Goal: Task Accomplishment & Management: Use online tool/utility

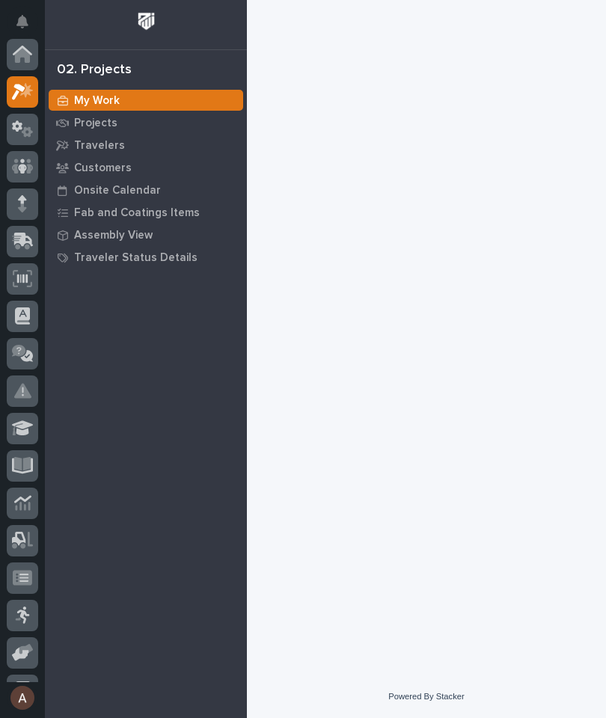
scroll to position [37, 0]
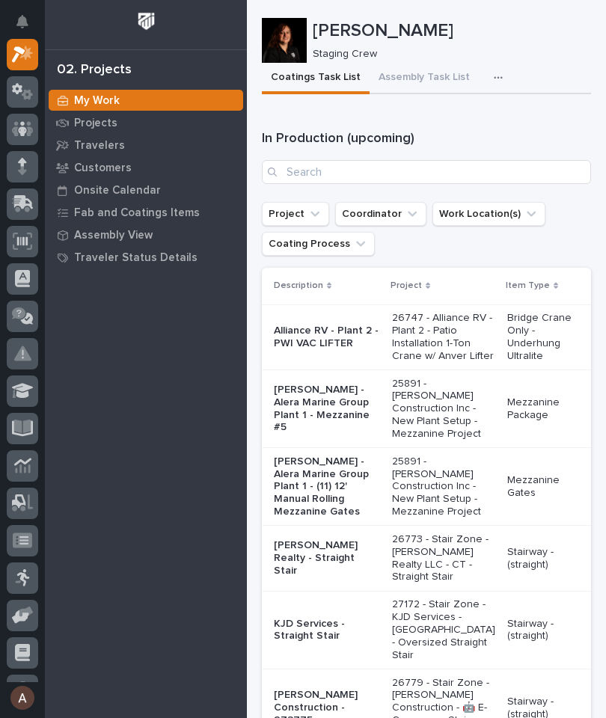
click at [494, 74] on icon "button" at bounding box center [498, 78] width 9 height 10
click at [477, 116] on span "Staging Task List" at bounding box center [450, 117] width 80 height 13
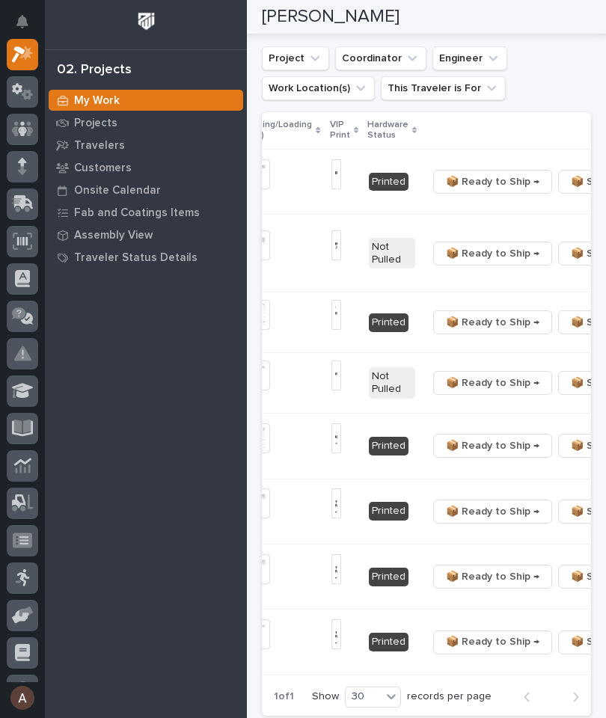
scroll to position [0, 468]
click at [530, 422] on span "🔩 Hardware" at bounding box center [502, 420] width 63 height 18
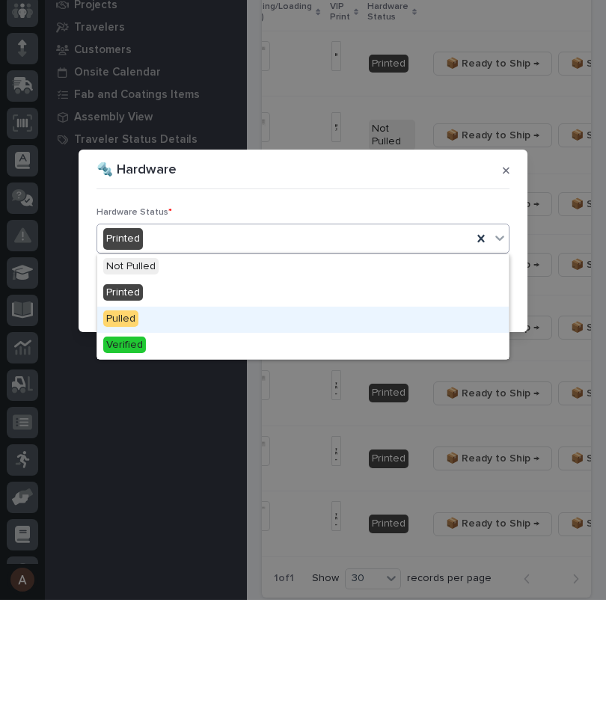
click at [251, 425] on div "Pulled" at bounding box center [302, 438] width 411 height 26
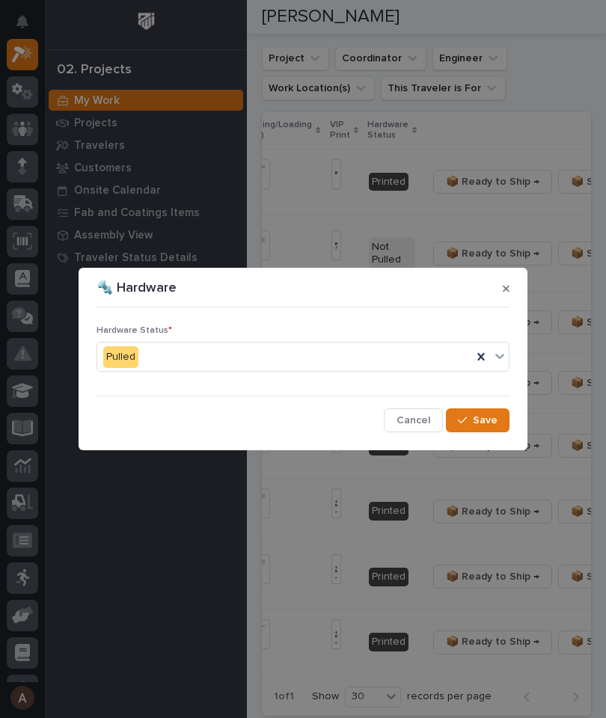
click at [485, 425] on span "Save" at bounding box center [485, 420] width 25 height 13
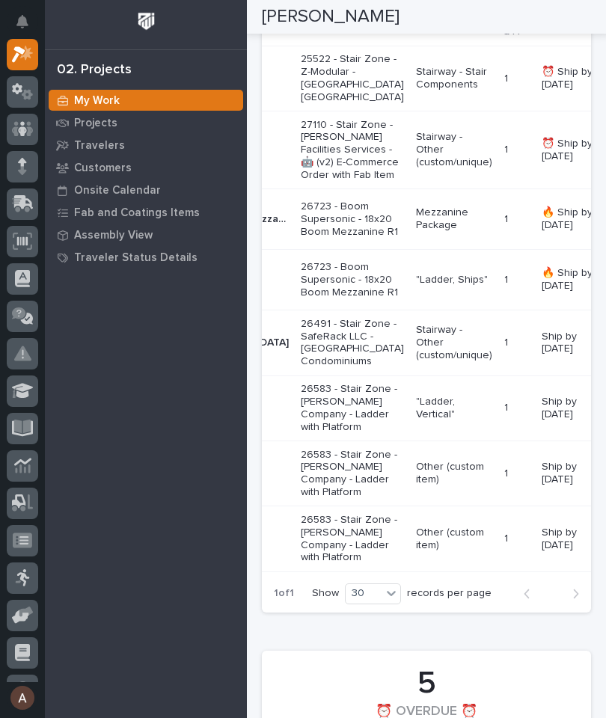
scroll to position [0, 95]
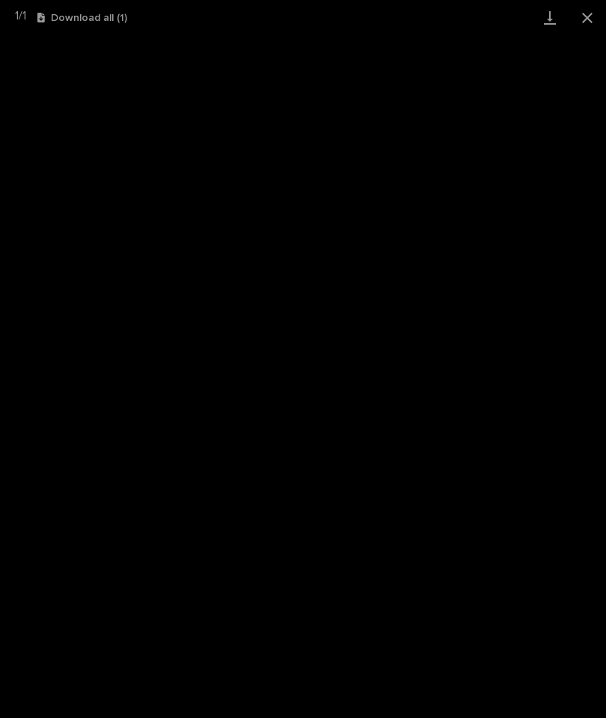
click at [549, 28] on link "Download" at bounding box center [549, 17] width 37 height 35
click at [597, 13] on button "Close gallery" at bounding box center [587, 17] width 37 height 35
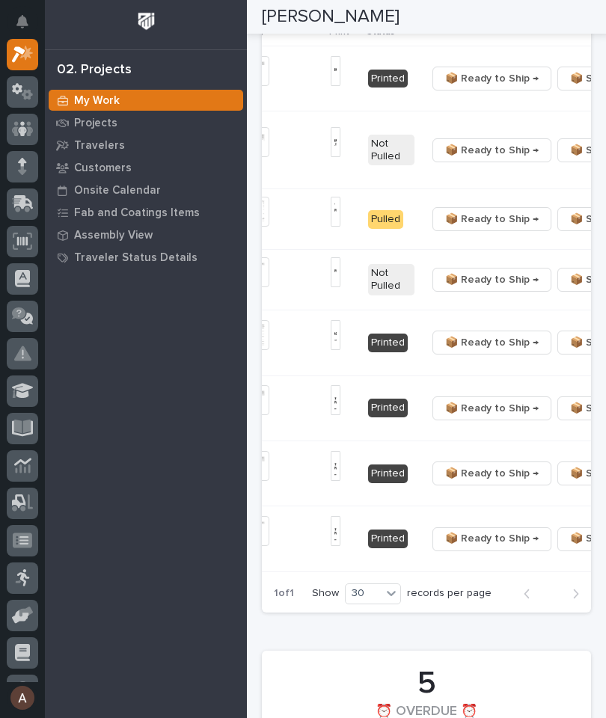
scroll to position [0, 468]
click at [516, 380] on span "🔩 Hardware" at bounding box center [502, 379] width 63 height 18
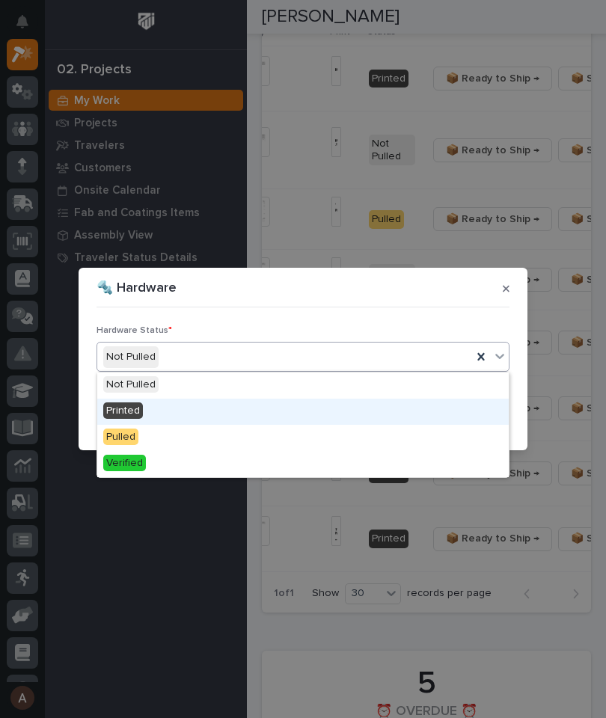
click at [198, 414] on div "Printed" at bounding box center [302, 412] width 411 height 26
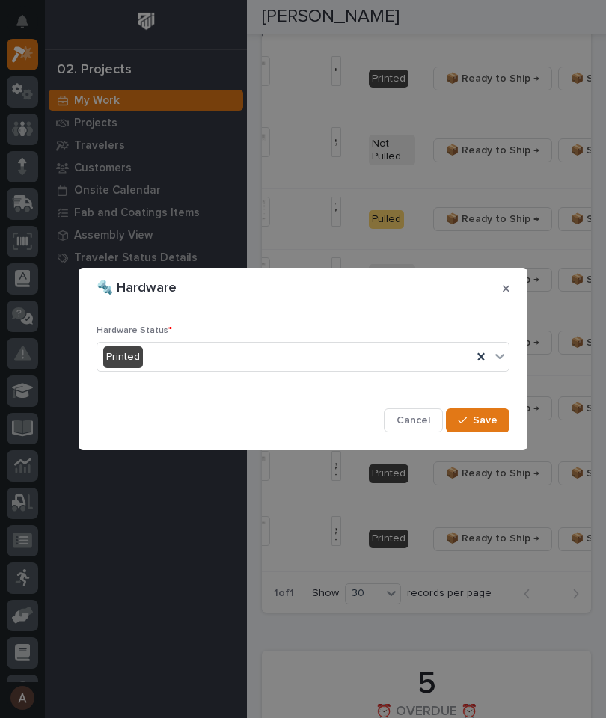
click at [495, 417] on span "Save" at bounding box center [485, 420] width 25 height 13
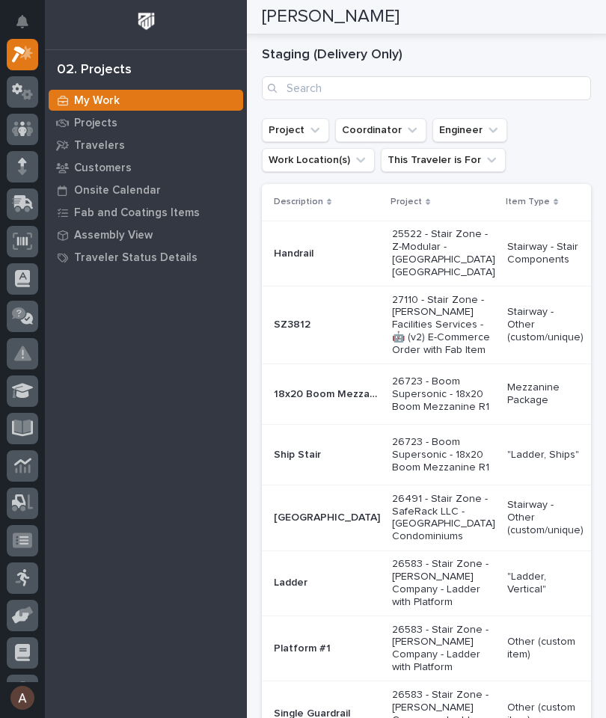
scroll to position [0, 0]
